Goal: Task Accomplishment & Management: Use online tool/utility

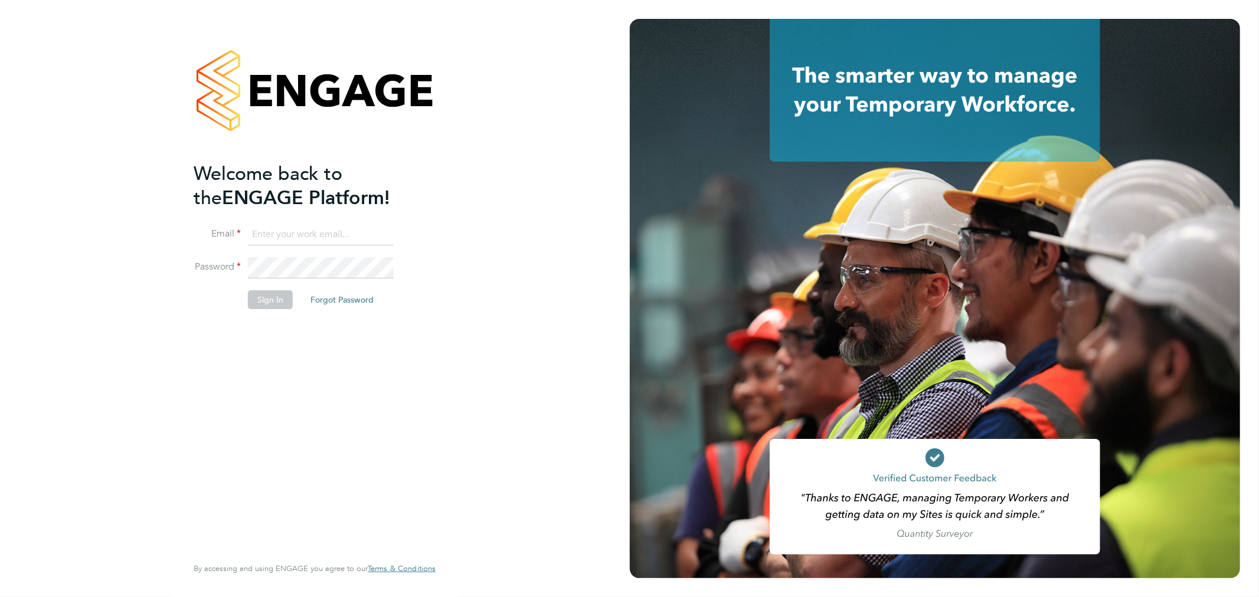
type input "emma.howells@randstad.co.uk"
click at [255, 296] on button "Sign In" at bounding box center [270, 299] width 45 height 19
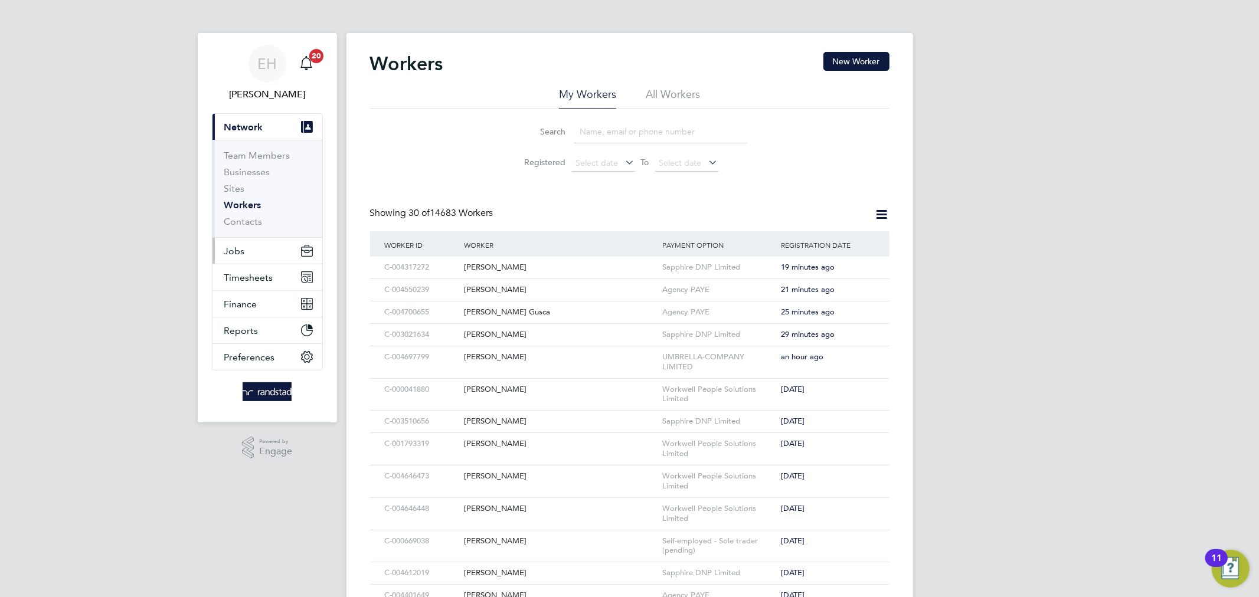
click at [249, 248] on button "Jobs" at bounding box center [267, 251] width 110 height 26
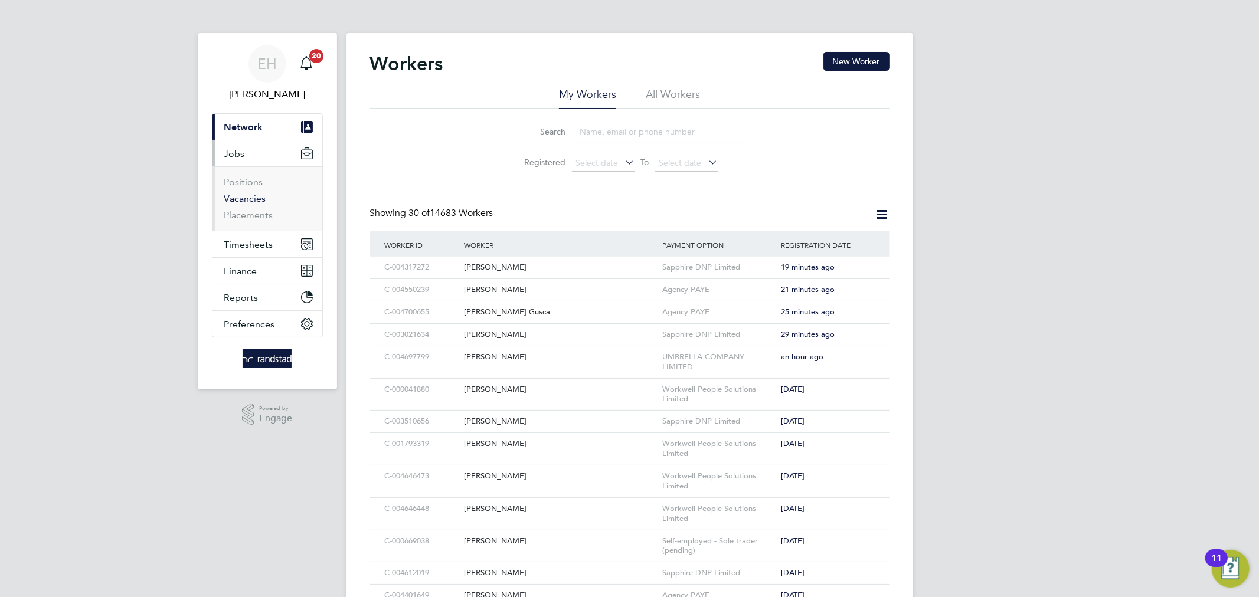
click at [248, 199] on link "Vacancies" at bounding box center [245, 198] width 42 height 11
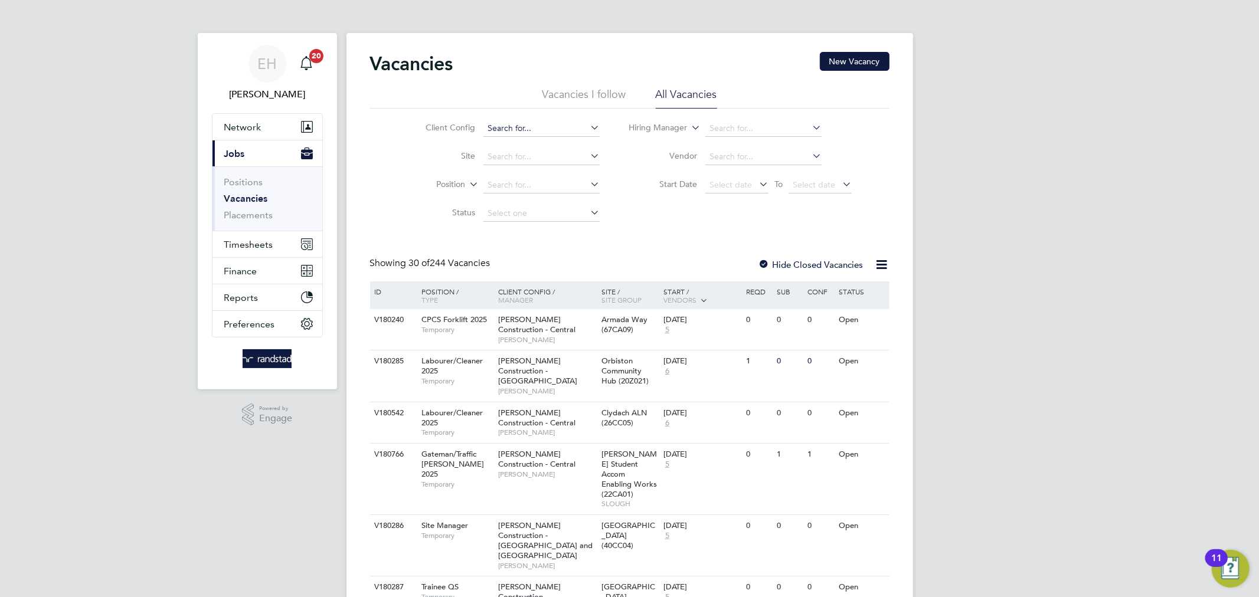
click at [532, 129] on input at bounding box center [541, 128] width 116 height 17
type input "Apleona - Pretium"
